Goal: Task Accomplishment & Management: Manage account settings

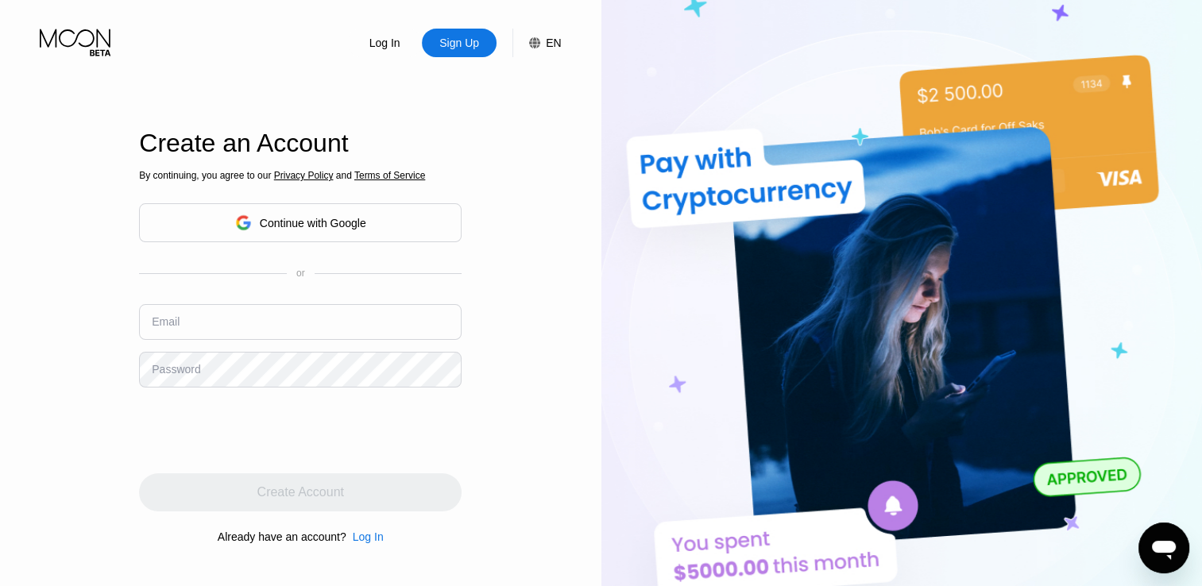
click at [341, 325] on input "text" at bounding box center [300, 322] width 323 height 36
drag, startPoint x: 195, startPoint y: 372, endPoint x: 193, endPoint y: 323, distance: 48.5
click at [193, 323] on input "text" at bounding box center [300, 322] width 323 height 36
paste input "[EMAIL_ADDRESS][DOMAIN_NAME]"
type input "[EMAIL_ADDRESS][DOMAIN_NAME]"
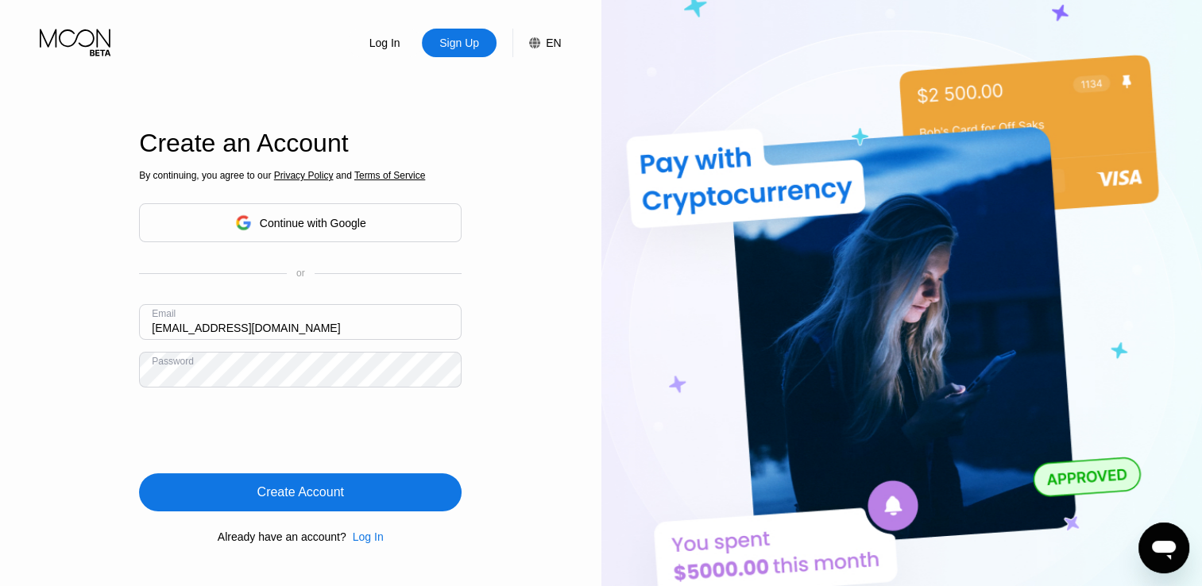
click at [0, 272] on html "Log In Sign Up EN Language English Save Create an Account By continuing, you ag…" at bounding box center [601, 293] width 1202 height 586
click at [261, 501] on div "Create Account" at bounding box center [300, 493] width 87 height 16
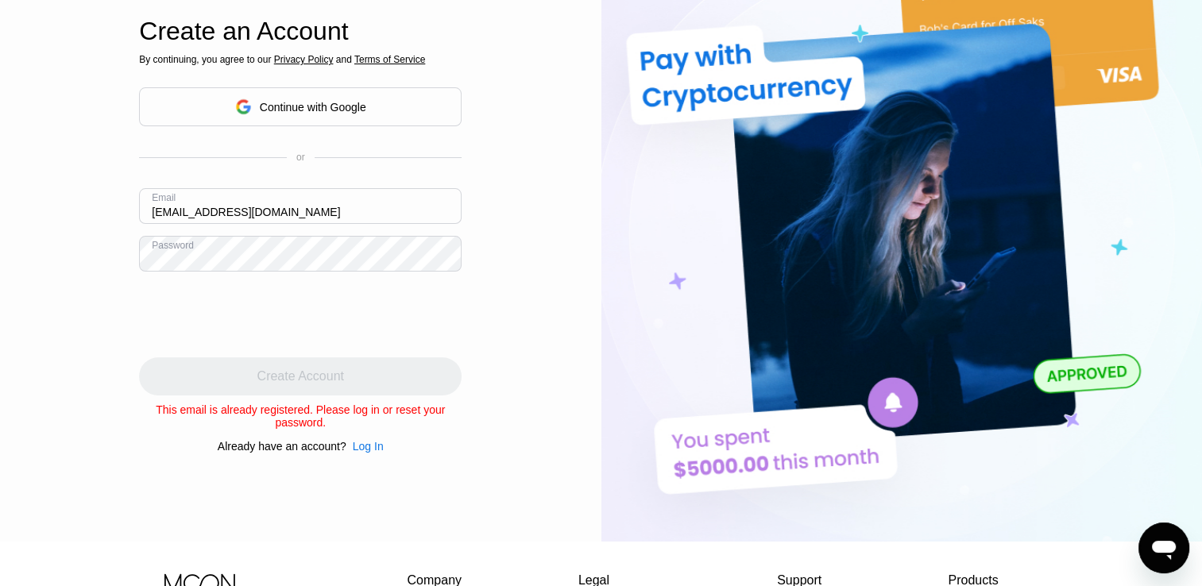
scroll to position [159, 0]
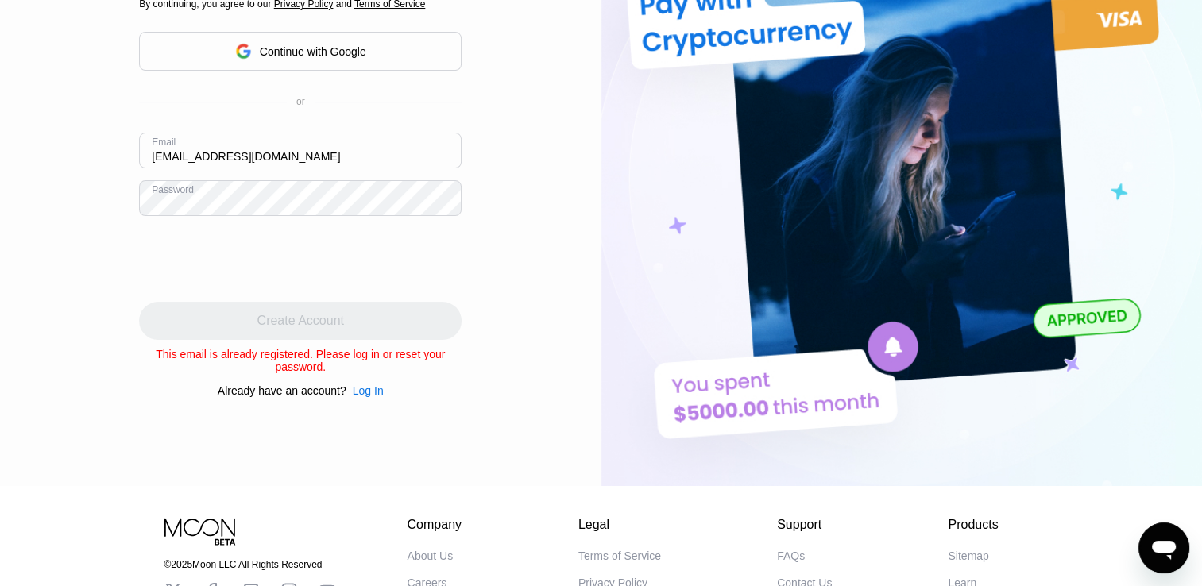
click at [370, 397] on div "Log In" at bounding box center [368, 391] width 31 height 13
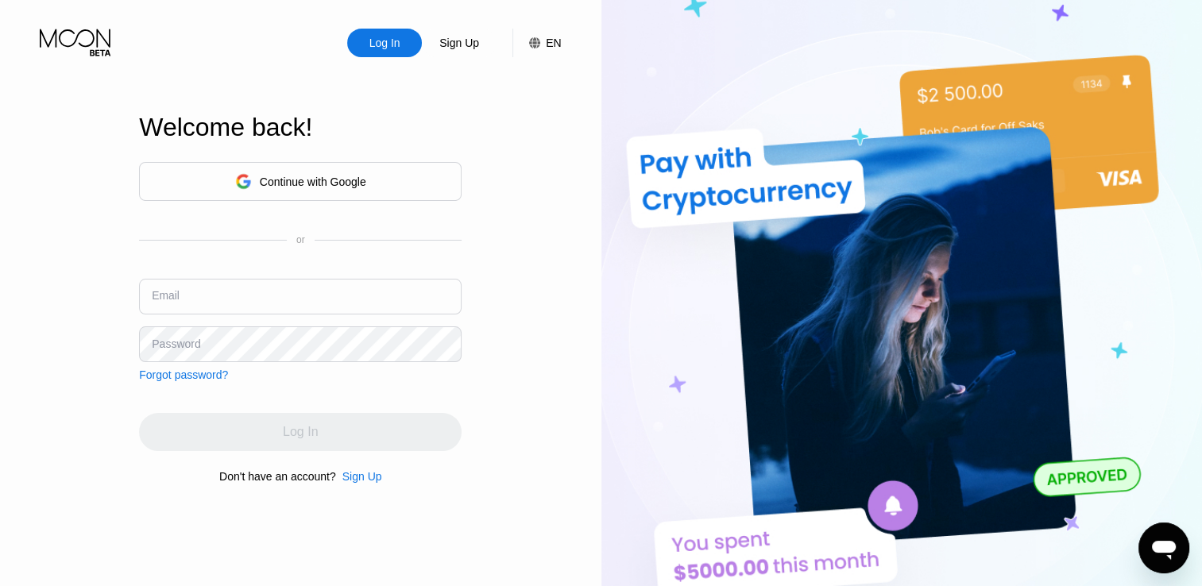
click at [251, 288] on input "text" at bounding box center [300, 297] width 323 height 36
click at [45, 272] on div "Log In Sign Up EN Language English Save Welcome back! Continue with Google or E…" at bounding box center [301, 322] width 602 height 645
click at [172, 380] on div "Forgot password?" at bounding box center [183, 375] width 89 height 13
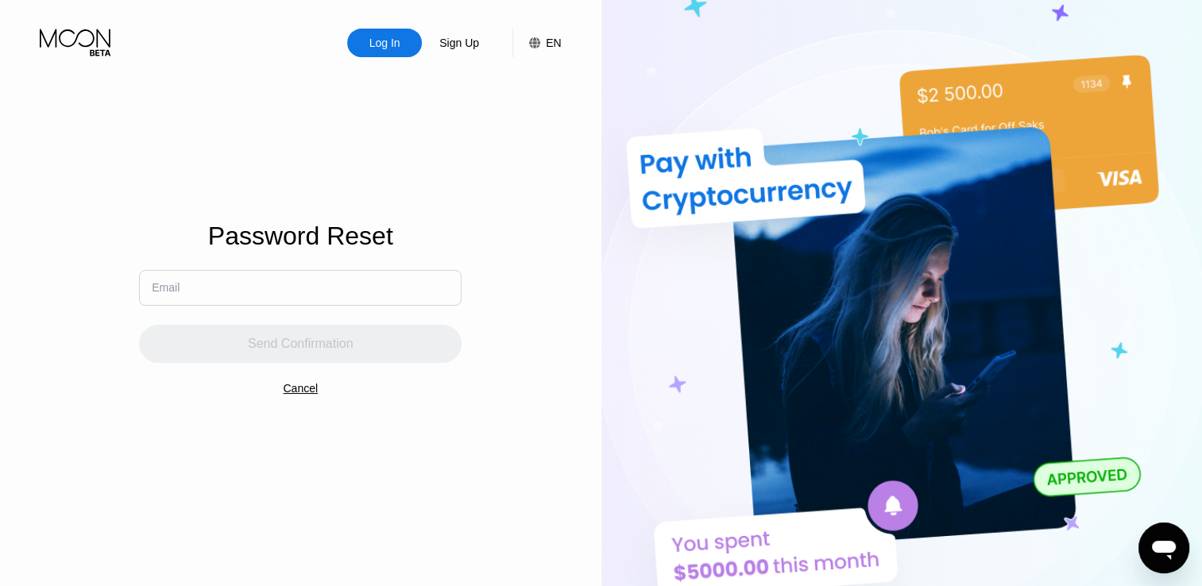
click at [223, 298] on input "text" at bounding box center [300, 288] width 323 height 36
paste input "[EMAIL_ADDRESS][DOMAIN_NAME]"
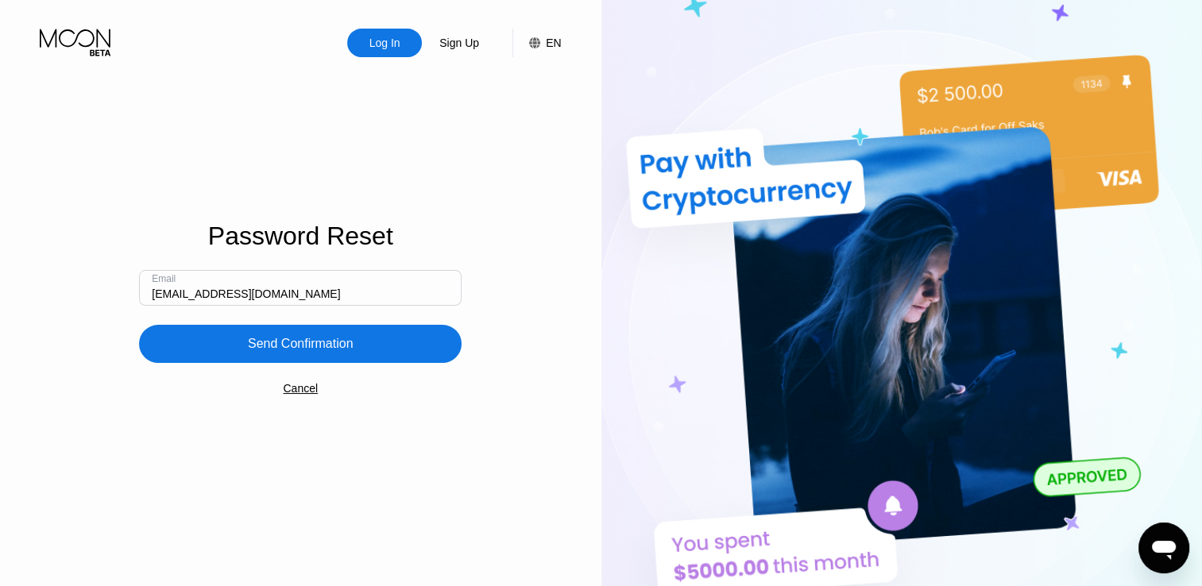
type input "[EMAIL_ADDRESS][DOMAIN_NAME]"
click at [289, 345] on div "Send Confirmation" at bounding box center [301, 344] width 106 height 16
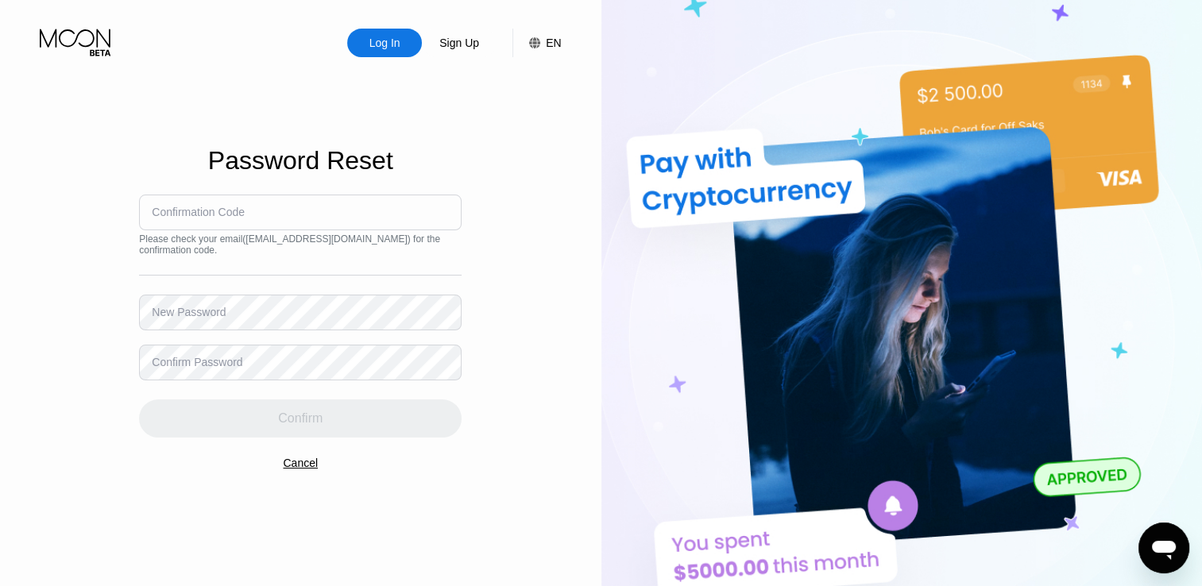
click at [257, 221] on input at bounding box center [300, 213] width 323 height 36
paste input "869234"
type input "869234"
click at [181, 314] on div "New Password" at bounding box center [189, 312] width 74 height 13
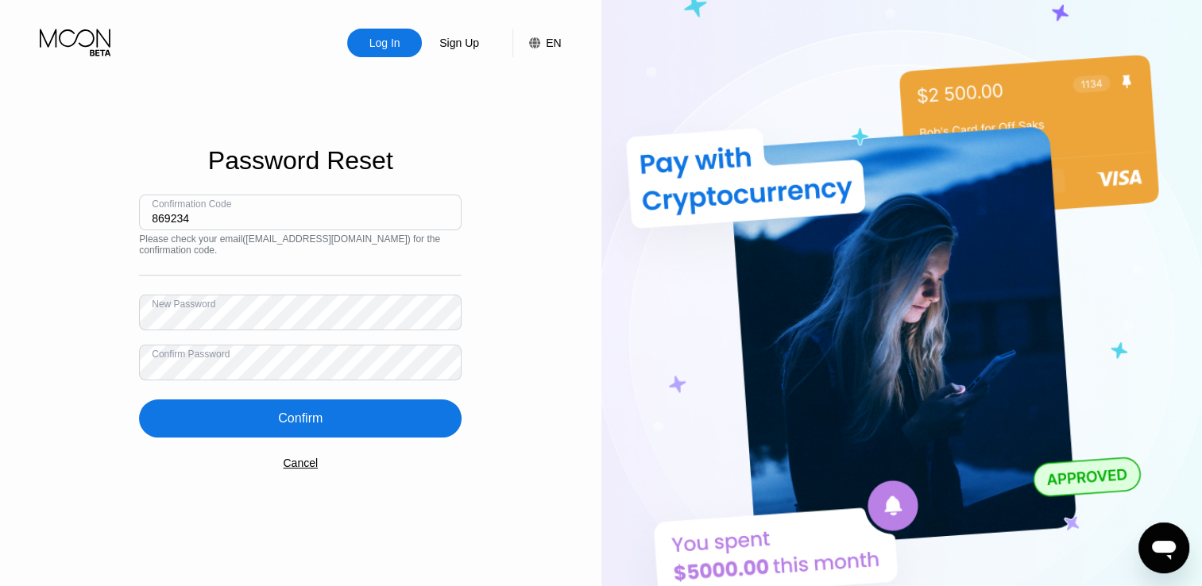
click at [282, 417] on div "Confirm" at bounding box center [300, 419] width 45 height 16
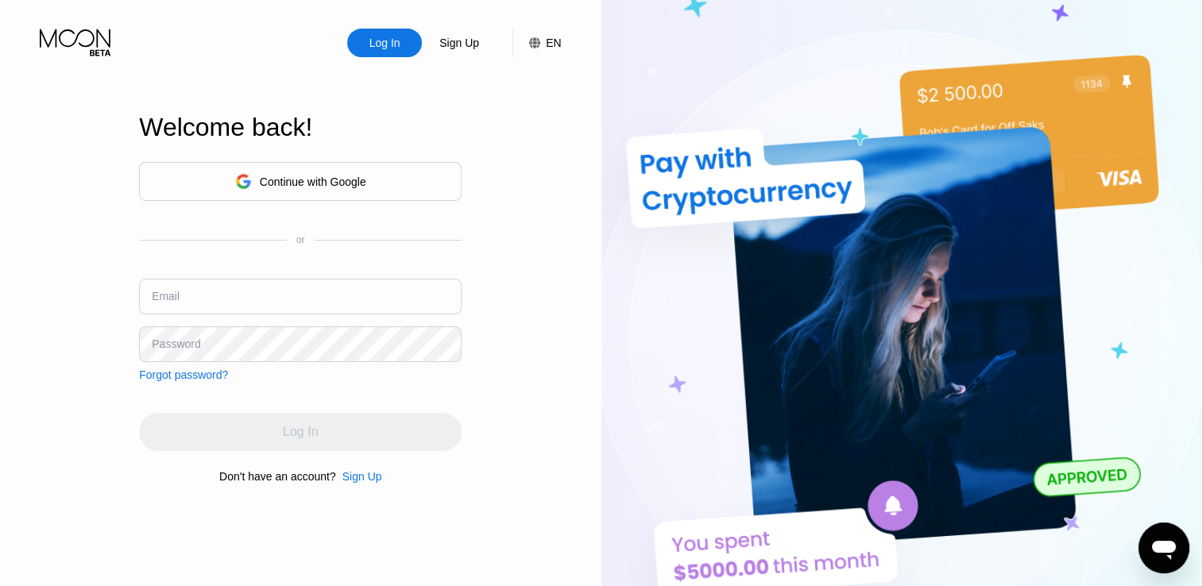
click at [302, 293] on input "text" at bounding box center [300, 297] width 323 height 36
type input "[EMAIL_ADDRESS][DOMAIN_NAME]"
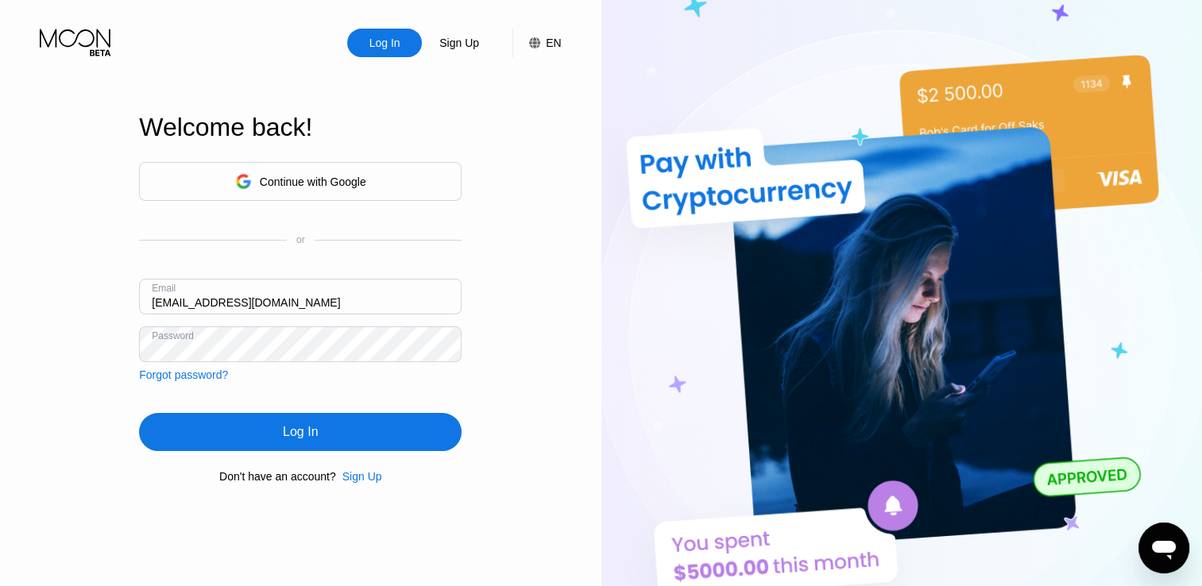
click at [345, 435] on div "Log In" at bounding box center [300, 432] width 323 height 38
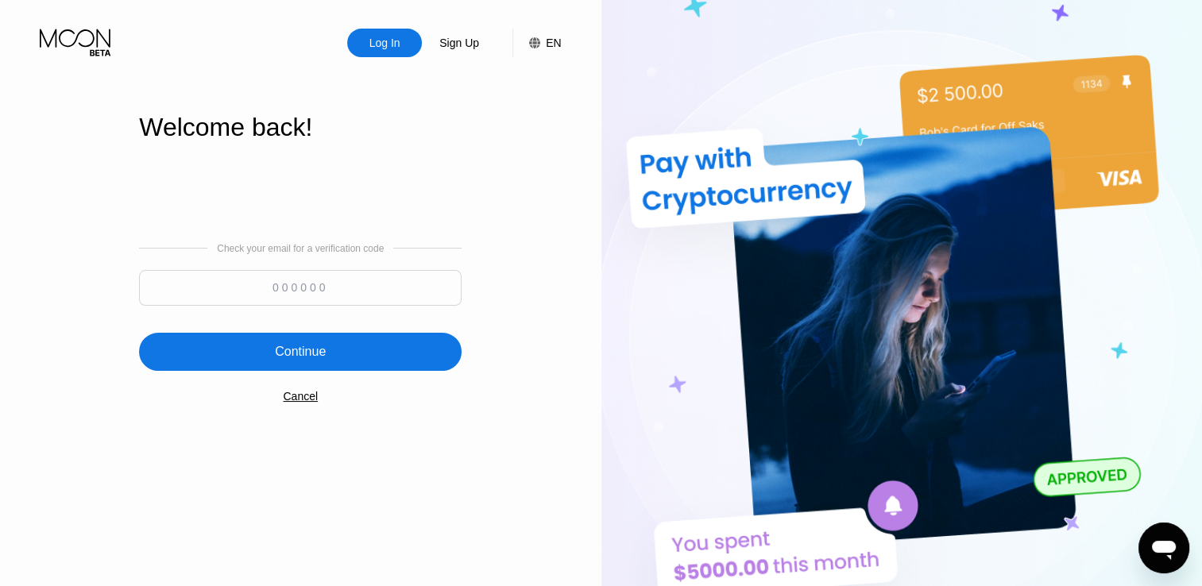
click at [318, 276] on input at bounding box center [300, 288] width 323 height 36
paste input "478412"
type input "478412"
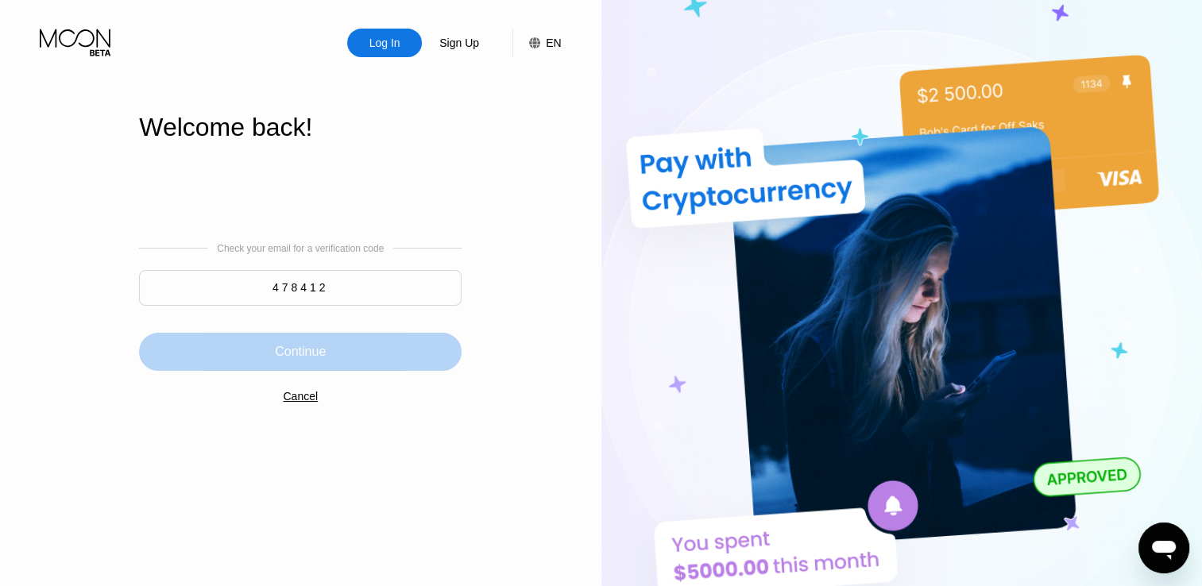
click at [315, 353] on div "Continue" at bounding box center [300, 352] width 51 height 16
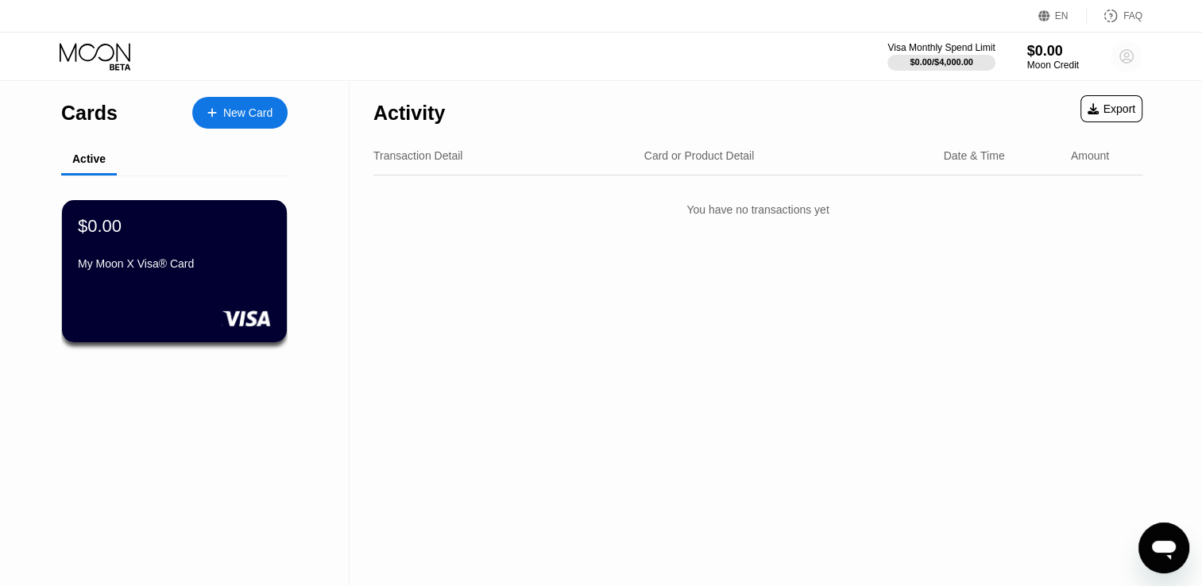
click at [1134, 61] on circle at bounding box center [1127, 57] width 32 height 32
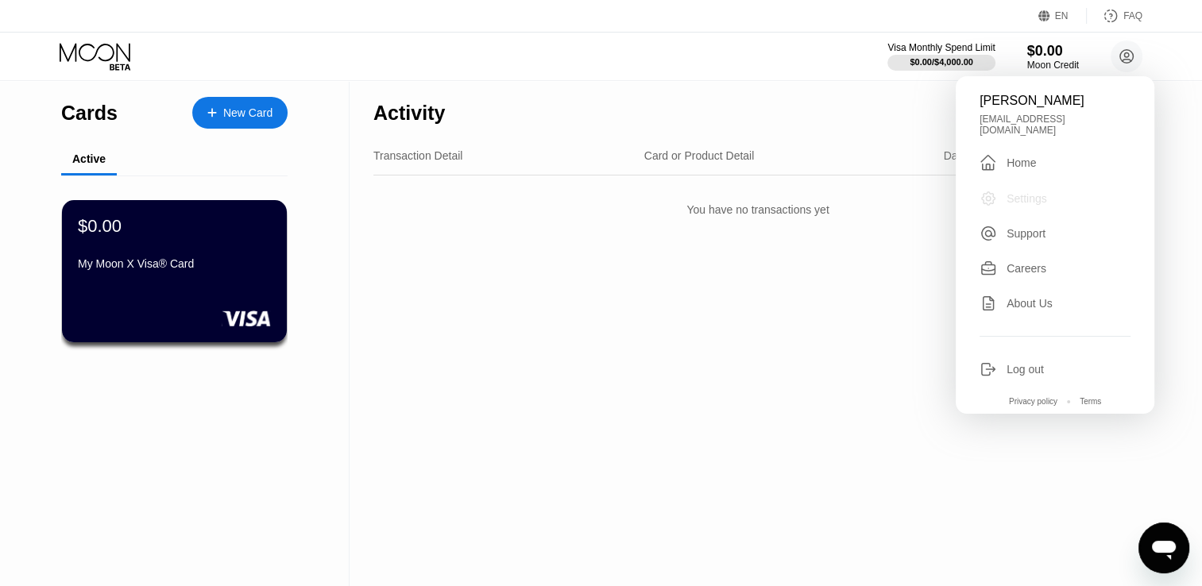
click at [1027, 195] on div "Settings" at bounding box center [1027, 198] width 41 height 13
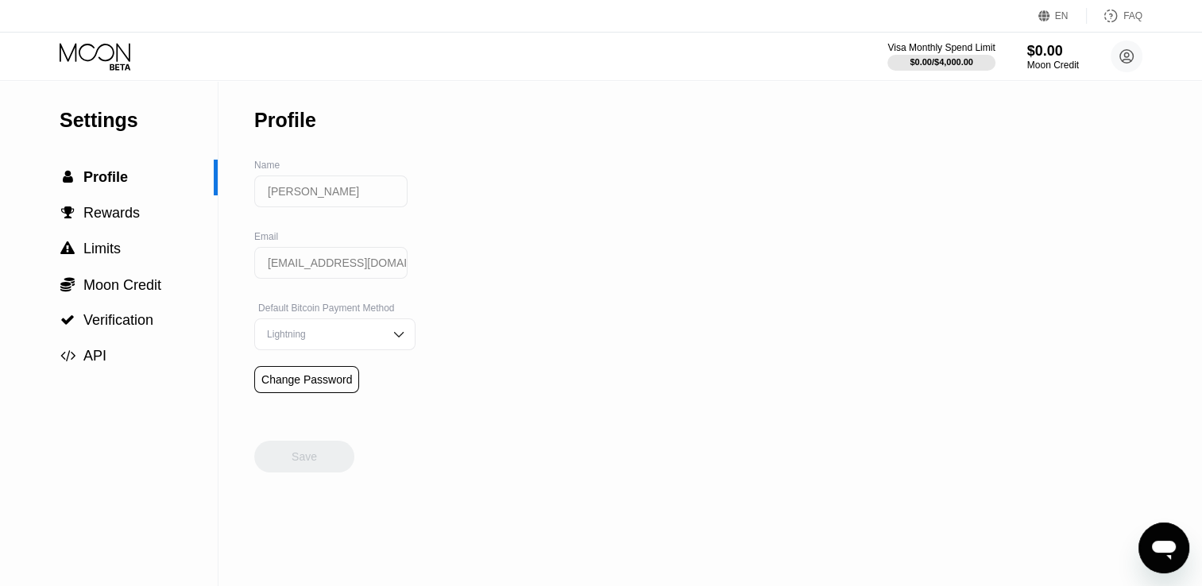
click at [391, 342] on img at bounding box center [399, 335] width 16 height 16
click at [186, 466] on div "Settings  Profile  Rewards  Limits  Moon Credit  Verification  API" at bounding box center [109, 333] width 219 height 505
click at [579, 416] on div "Settings  Profile  Rewards  Limits  Moon Credit  Verification  API Profil…" at bounding box center [601, 333] width 1202 height 505
click at [307, 372] on div "Lightning" at bounding box center [323, 366] width 120 height 11
click at [187, 393] on div "Settings  Profile  Rewards  Limits  Moon Credit  Verification  API" at bounding box center [109, 333] width 219 height 505
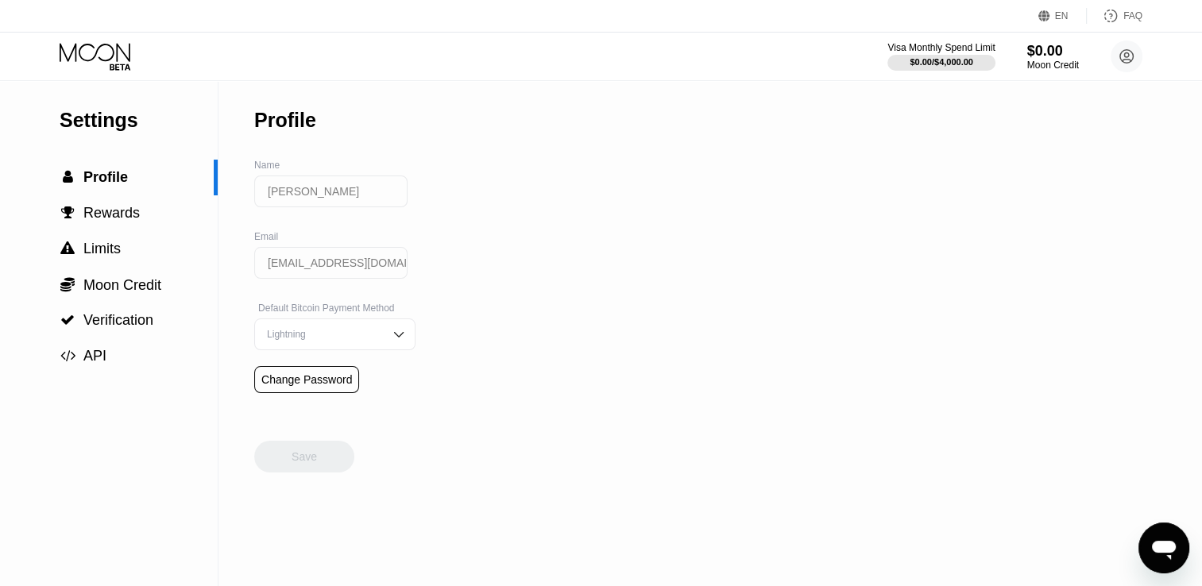
click at [342, 196] on input "[PERSON_NAME]" at bounding box center [330, 192] width 153 height 32
click at [327, 205] on input "[PERSON_NAME]" at bounding box center [330, 192] width 153 height 32
click at [331, 201] on input "[PERSON_NAME]" at bounding box center [330, 192] width 153 height 32
click at [336, 195] on input "[PERSON_NAME]" at bounding box center [330, 192] width 153 height 32
click at [118, 256] on span "Limits" at bounding box center [101, 249] width 37 height 16
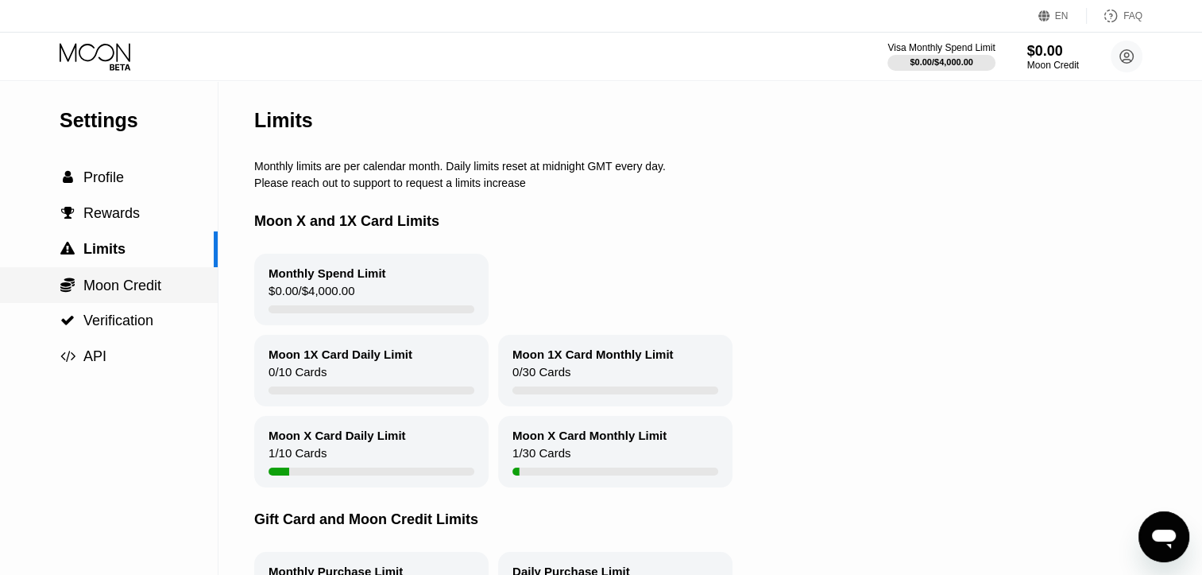
click at [136, 292] on span "Moon Credit" at bounding box center [122, 285] width 78 height 16
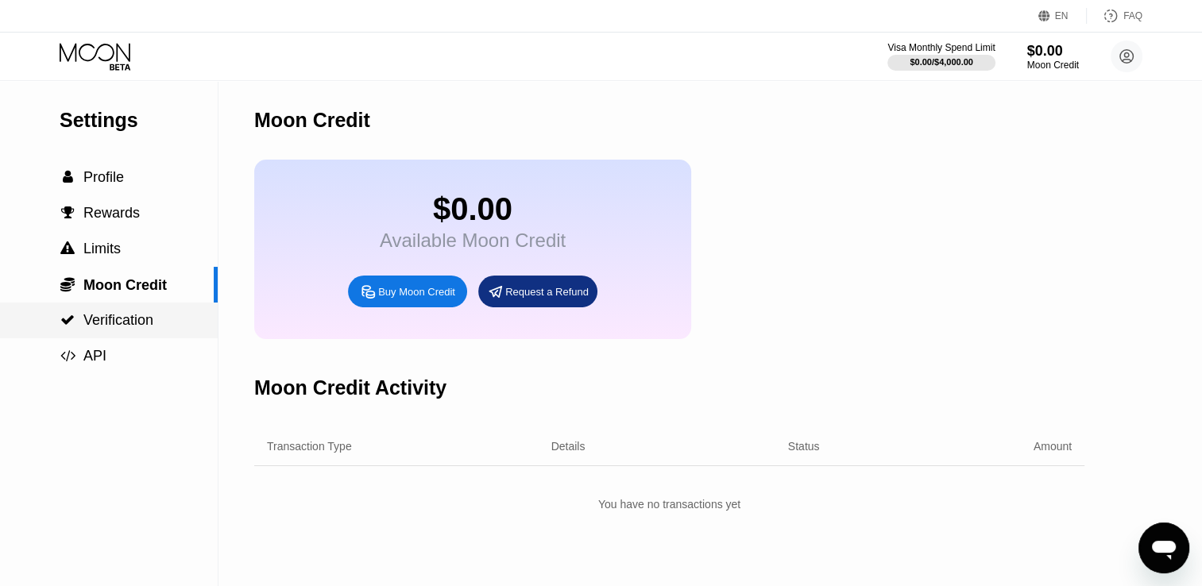
click at [124, 327] on span "Verification" at bounding box center [118, 320] width 70 height 16
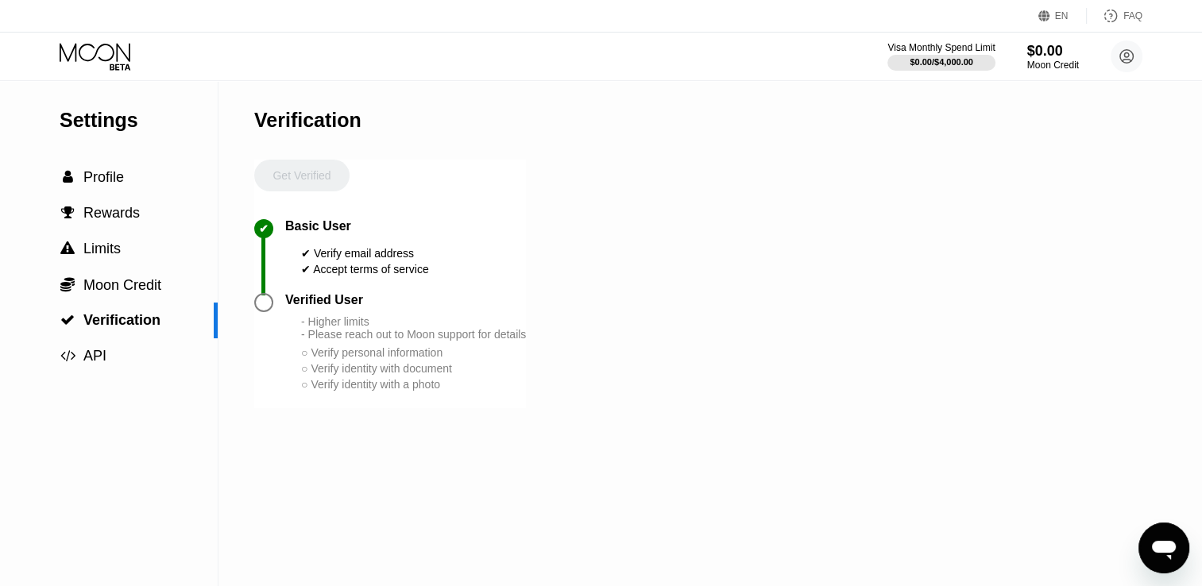
click at [267, 312] on div at bounding box center [263, 302] width 19 height 19
click at [106, 185] on span "Profile" at bounding box center [103, 177] width 41 height 16
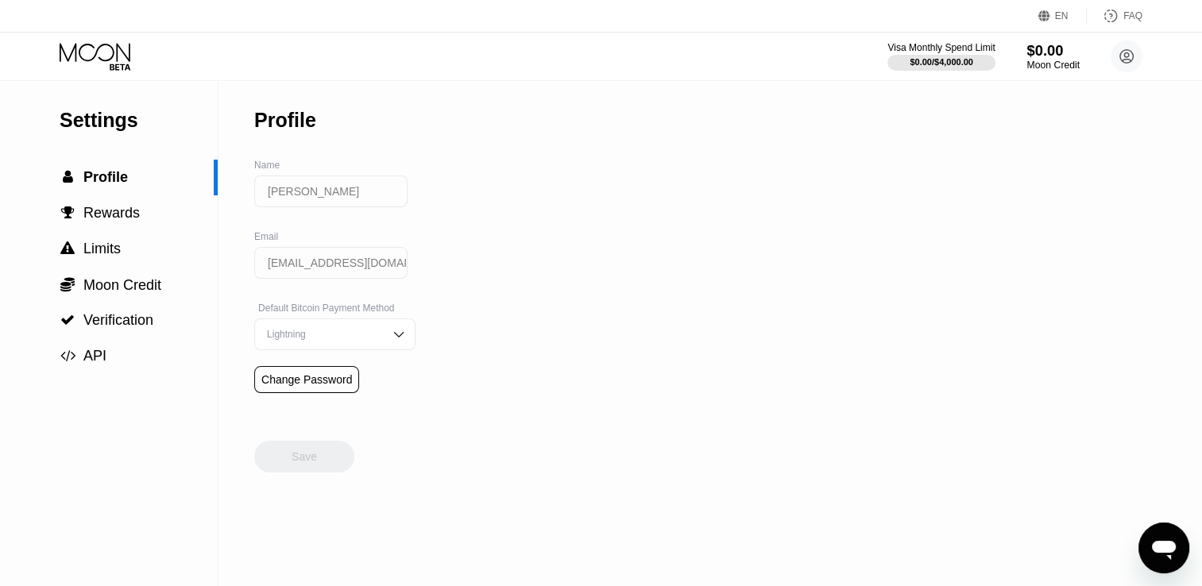
click at [1051, 60] on div "Moon Credit" at bounding box center [1053, 65] width 53 height 11
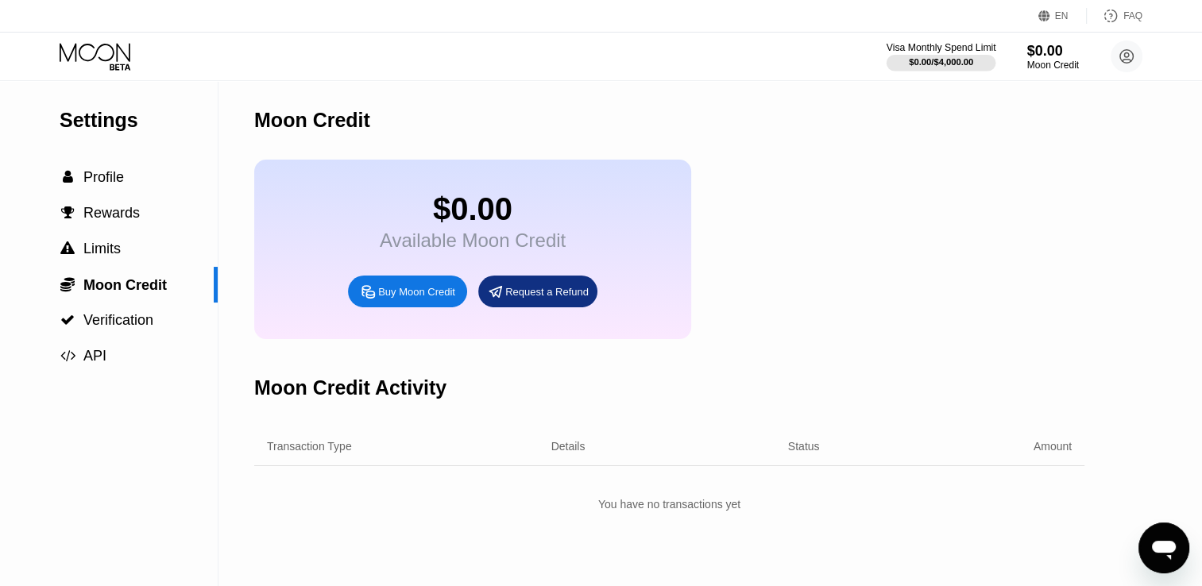
click at [944, 60] on div "$0.00 / $4,000.00" at bounding box center [941, 62] width 64 height 10
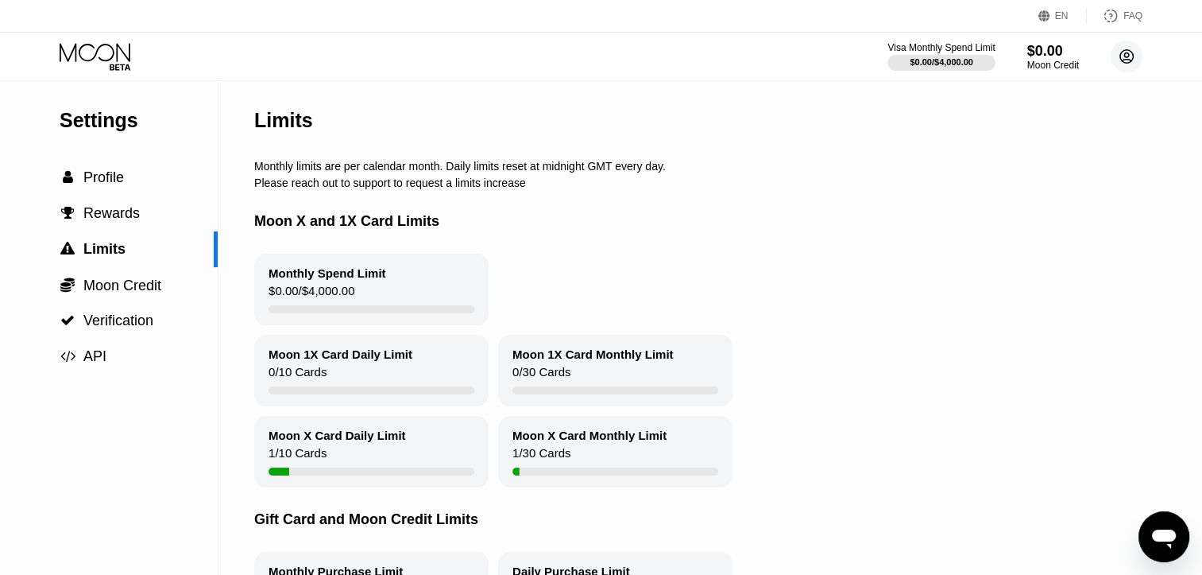
click at [1128, 59] on icon at bounding box center [1127, 56] width 9 height 9
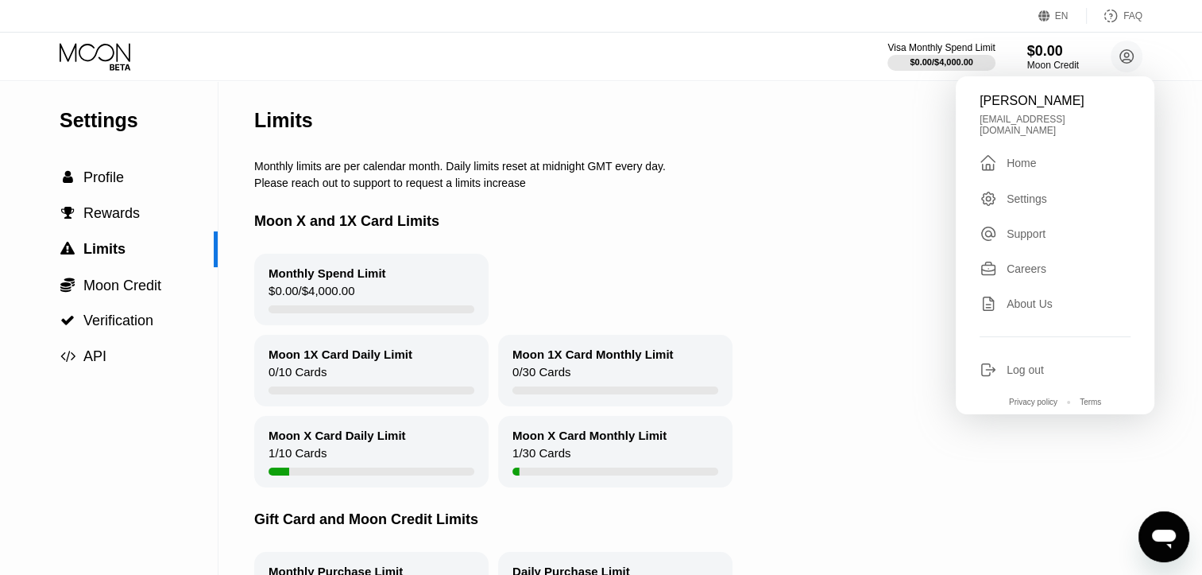
click at [1013, 159] on div "Home" at bounding box center [1021, 163] width 29 height 13
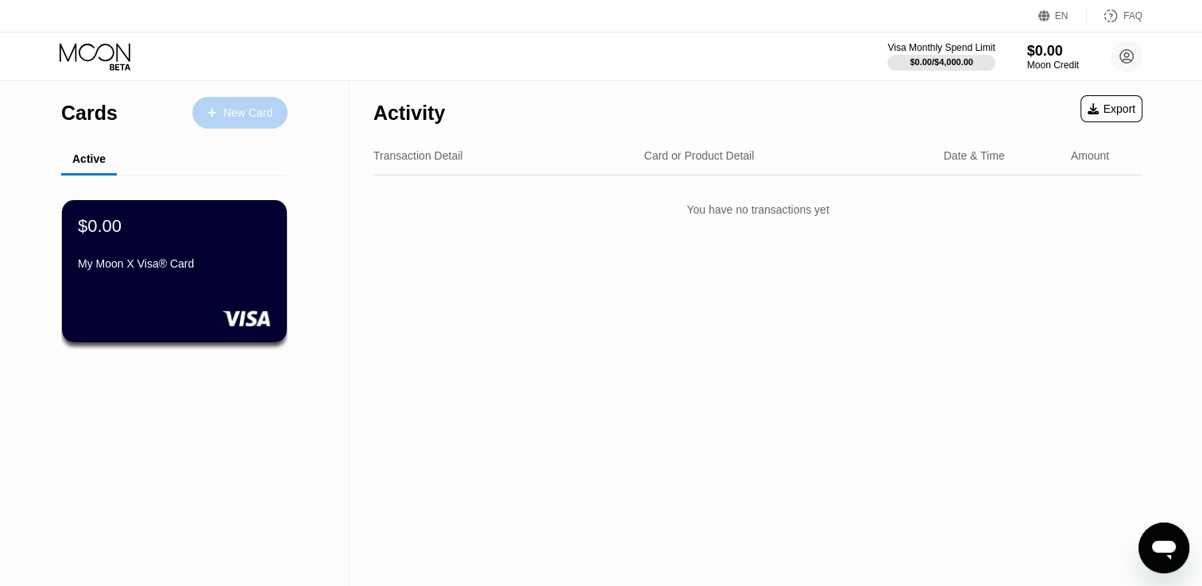
click at [241, 113] on div "New Card" at bounding box center [247, 113] width 49 height 14
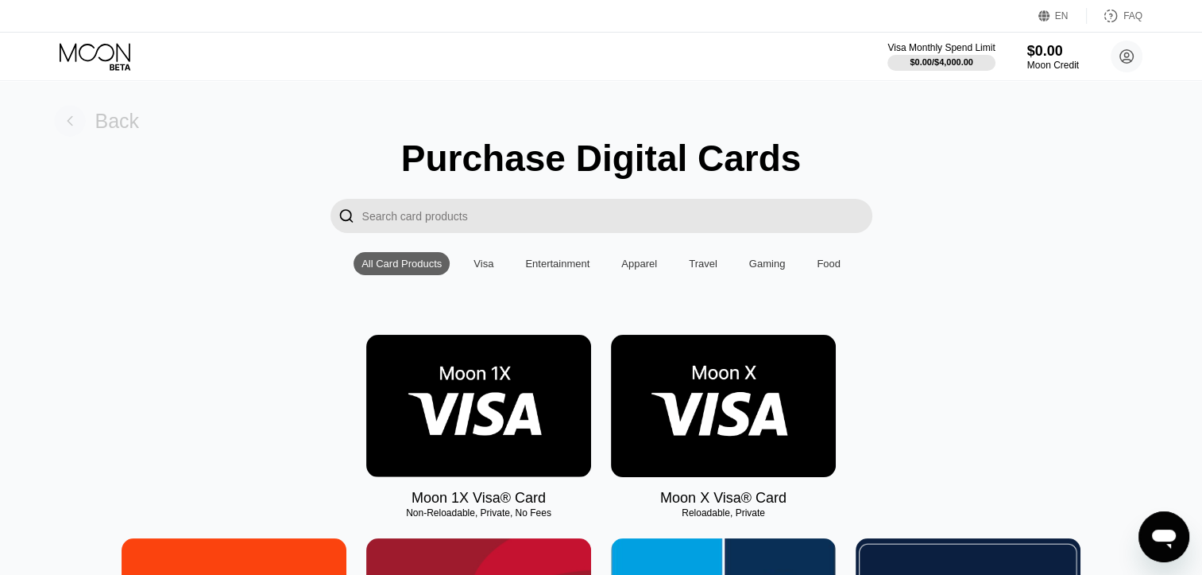
click at [98, 119] on div "Back" at bounding box center [117, 121] width 45 height 23
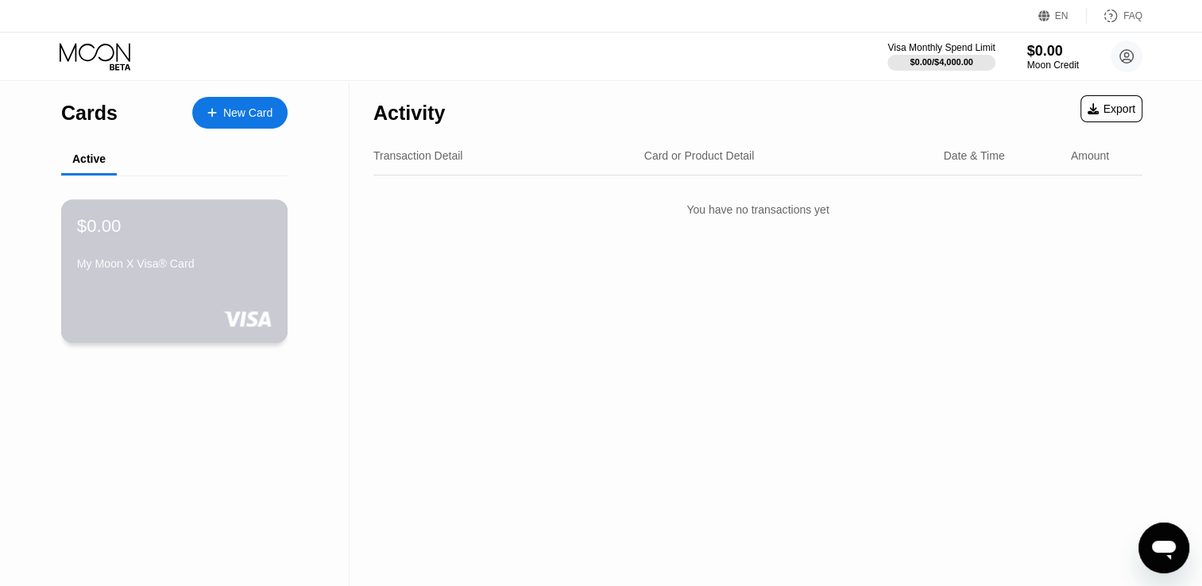
click at [161, 267] on div "My Moon X Visa® Card" at bounding box center [174, 263] width 195 height 13
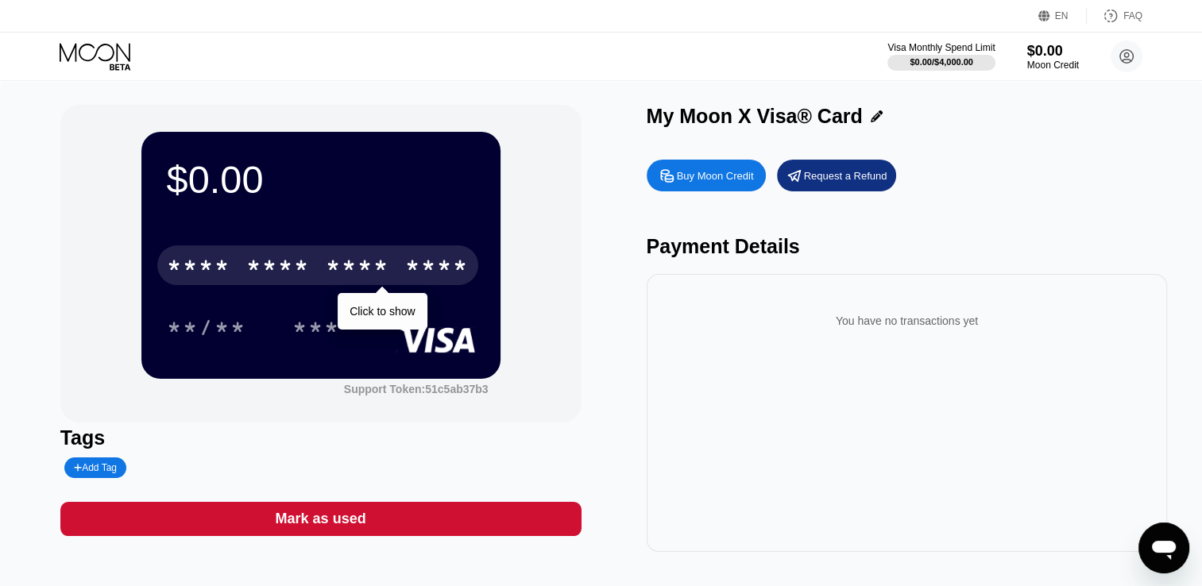
click at [372, 273] on div "* * * *" at bounding box center [358, 267] width 64 height 25
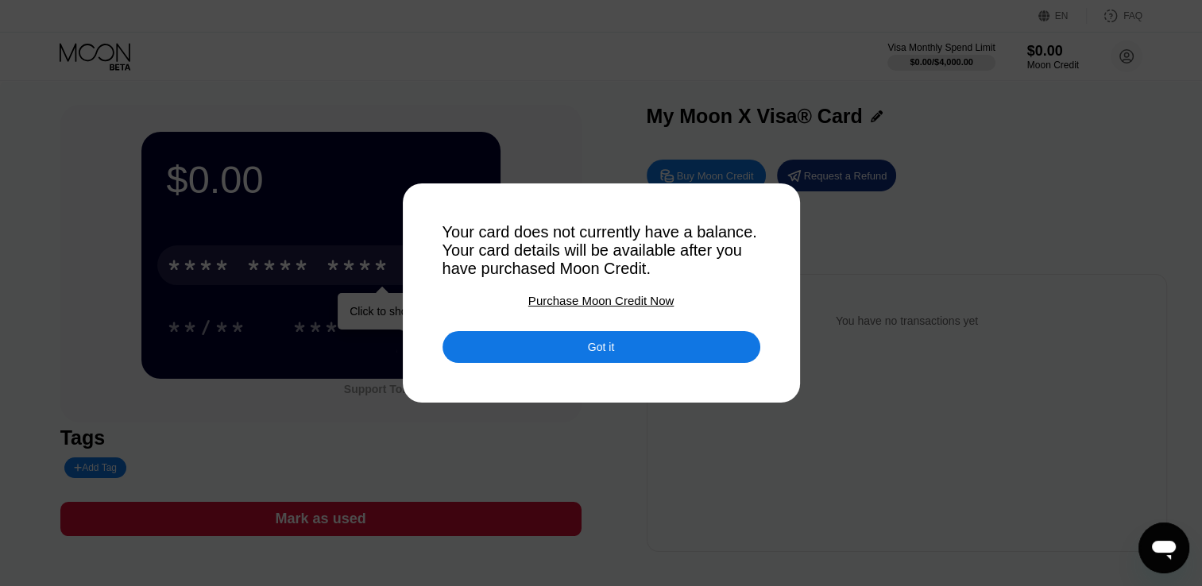
click at [612, 308] on div "Purchase Moon Credit Now" at bounding box center [600, 301] width 145 height 14
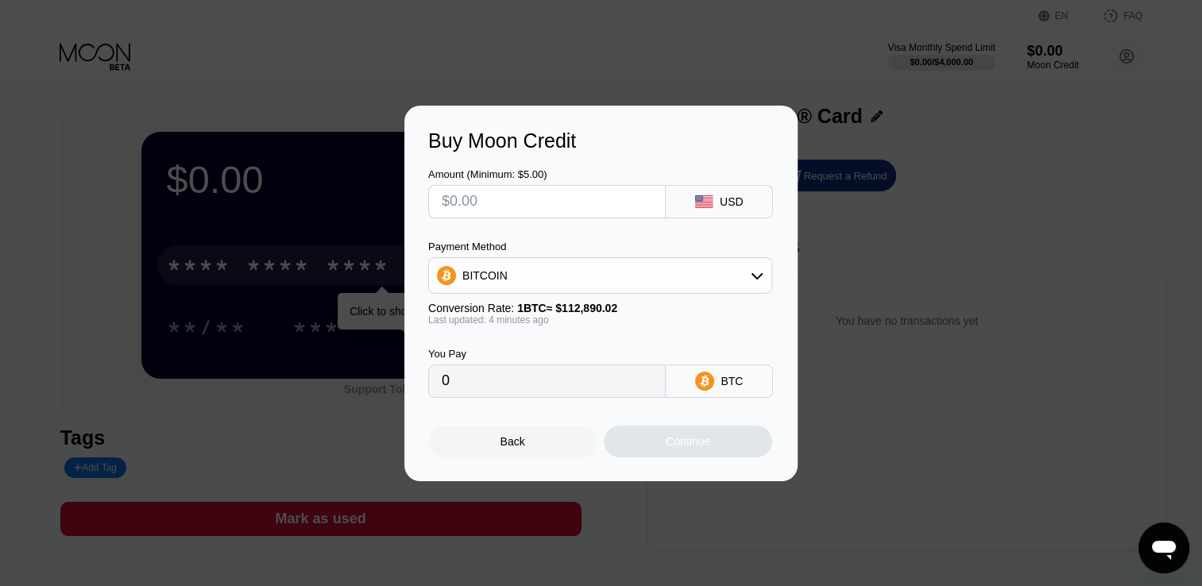
click at [551, 211] on input "text" at bounding box center [547, 202] width 211 height 32
click at [520, 448] on div "Back" at bounding box center [513, 441] width 25 height 13
